Goal: Task Accomplishment & Management: Use online tool/utility

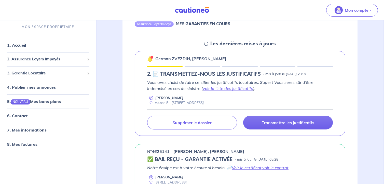
scroll to position [92, 0]
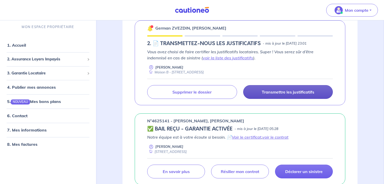
click at [275, 92] on p "Transmettre les justificatifs" at bounding box center [288, 91] width 53 height 5
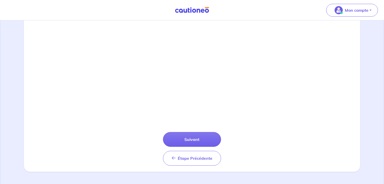
scroll to position [180, 0]
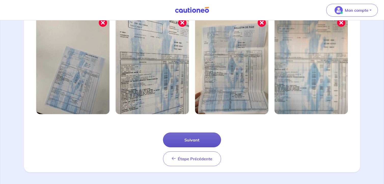
click at [202, 133] on button "Suivant" at bounding box center [192, 140] width 58 height 15
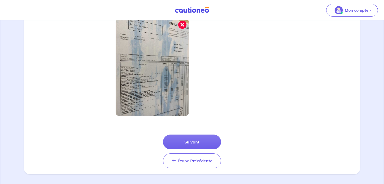
scroll to position [156, 0]
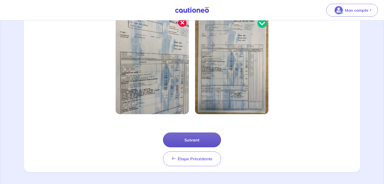
click at [200, 139] on button "Suivant" at bounding box center [192, 140] width 58 height 15
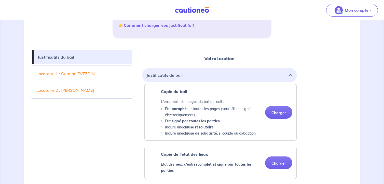
scroll to position [122, 0]
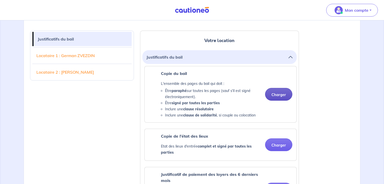
click at [284, 93] on button "Charger" at bounding box center [278, 94] width 27 height 13
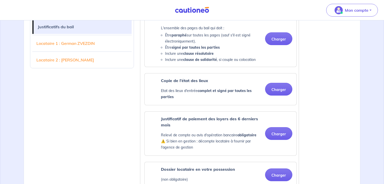
scroll to position [184, 0]
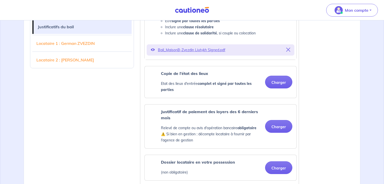
scroll to position [214, 0]
